Goal: Task Accomplishment & Management: Complete application form

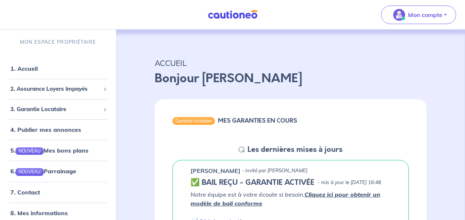
click at [58, 130] on link "4. Publier mes annonces" at bounding box center [45, 129] width 71 height 7
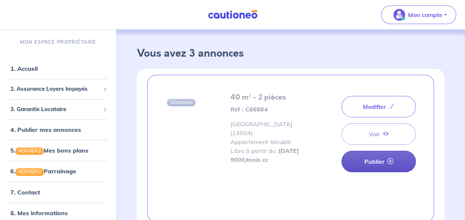
click at [374, 163] on link "Publier" at bounding box center [378, 161] width 74 height 21
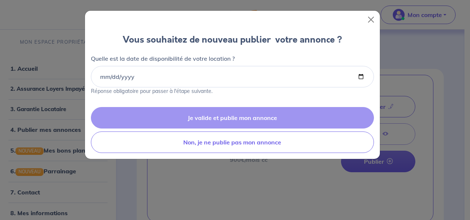
click at [280, 117] on div "Je valide et publie mon annonce Non, je ne publie pas mon annonce" at bounding box center [232, 130] width 295 height 58
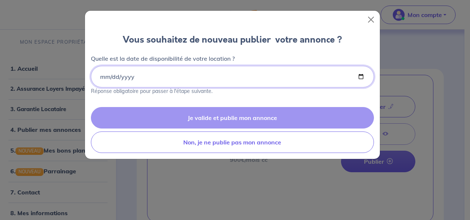
click at [188, 81] on input "Quelle est la date de disponibilité de votre location ?" at bounding box center [232, 76] width 283 height 21
type input "0009-01-01"
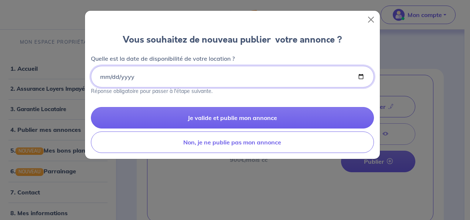
click at [114, 75] on input "Quelle est la date de disponibilité de votre location ?" at bounding box center [232, 76] width 283 height 21
type input "2025-10-01"
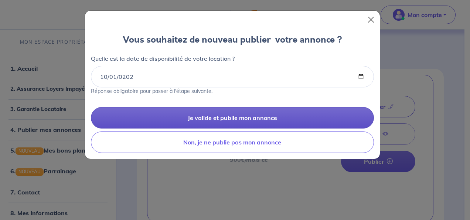
click at [169, 119] on button "Je valide et publie mon annonce" at bounding box center [232, 117] width 283 height 21
